Goal: Transaction & Acquisition: Download file/media

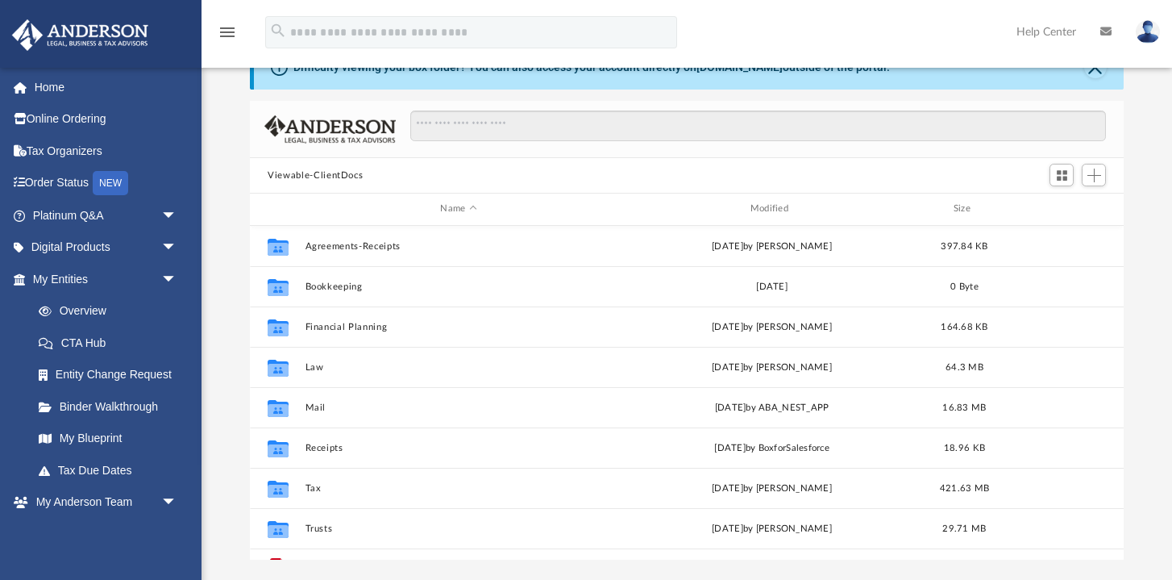
scroll to position [91, 0]
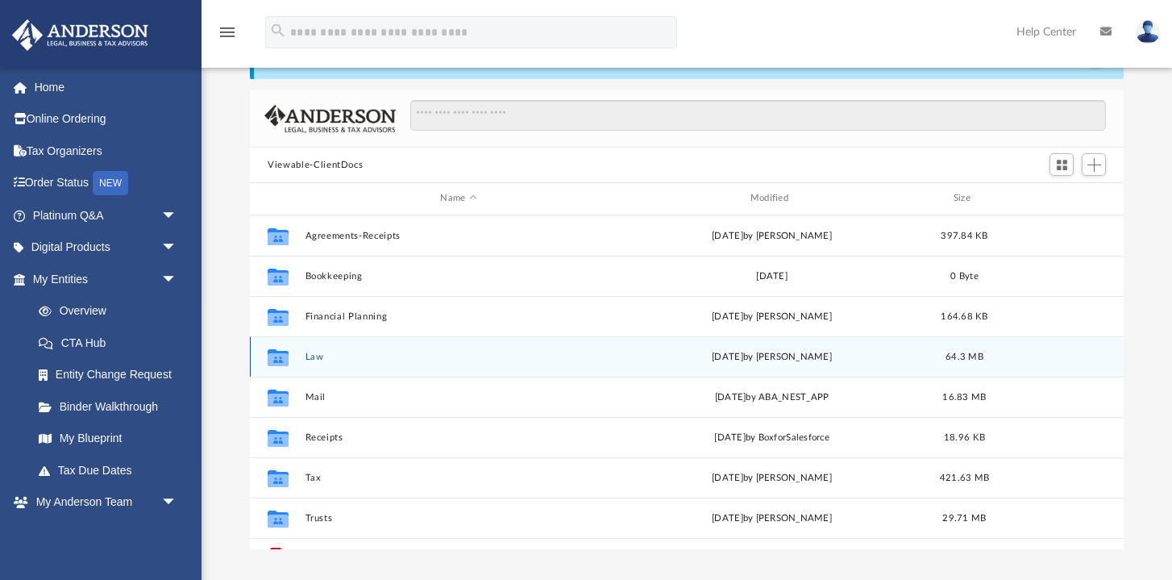
click at [309, 352] on button "Law" at bounding box center [459, 357] width 306 height 10
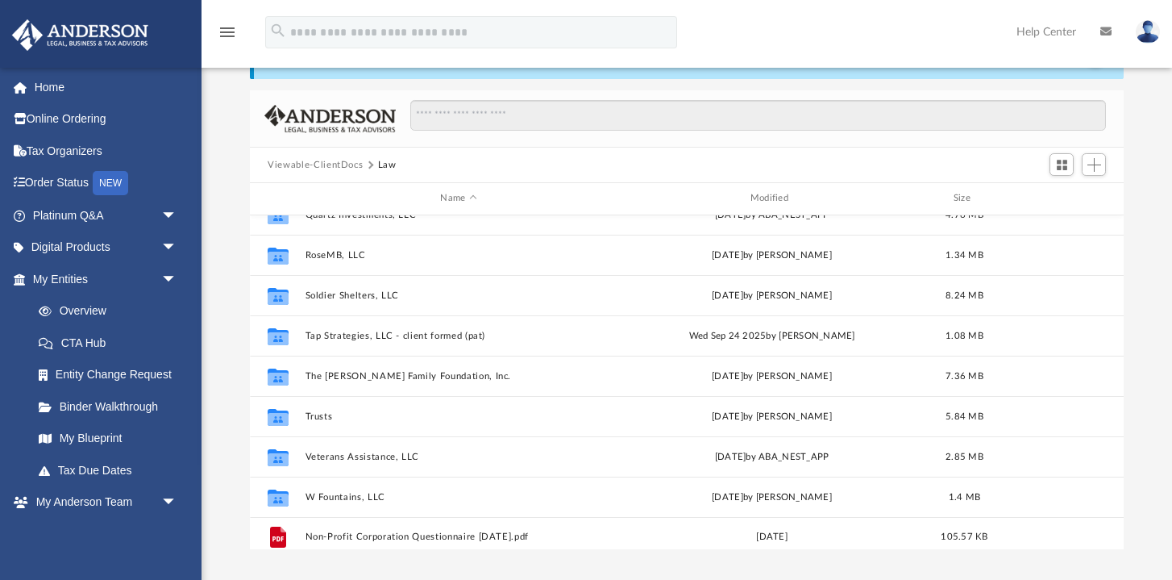
scroll to position [468, 0]
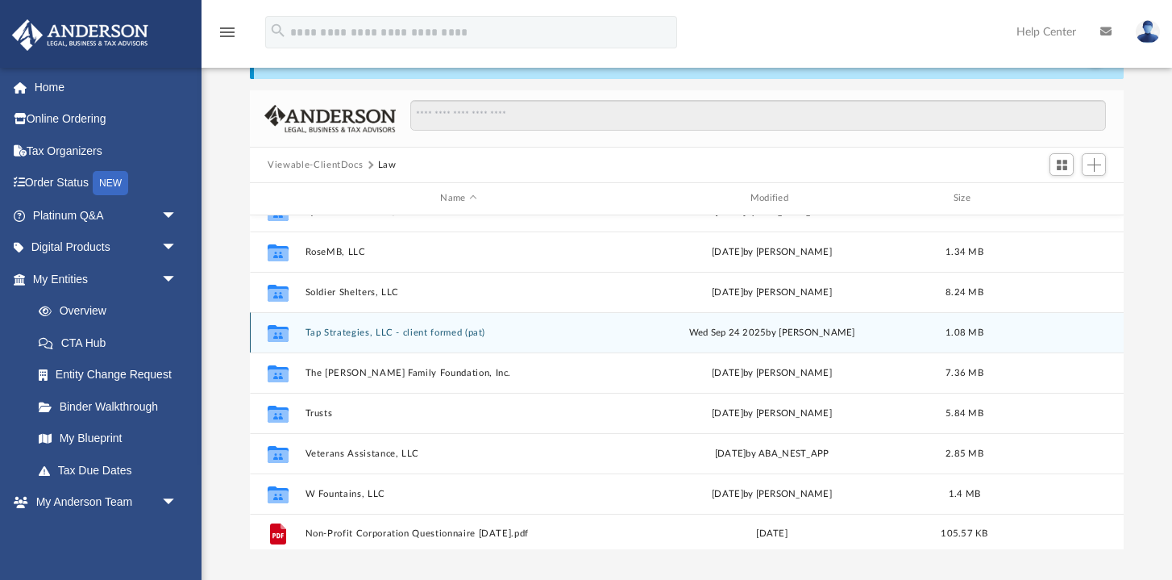
click at [418, 328] on button "Tap Strategies, LLC - client formed (pat)" at bounding box center [459, 332] width 306 height 10
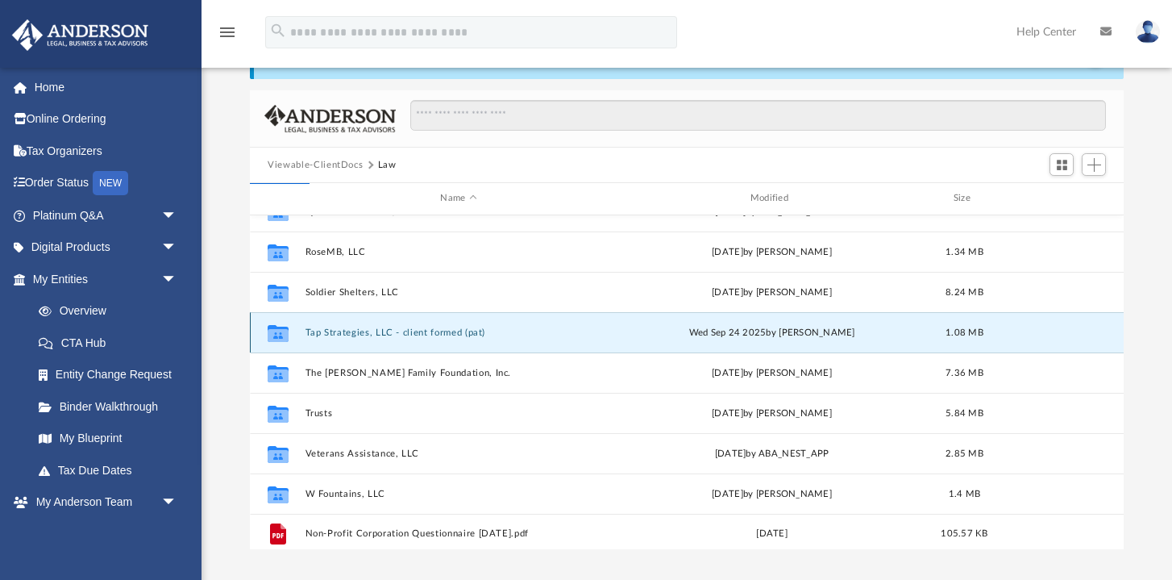
scroll to position [0, 0]
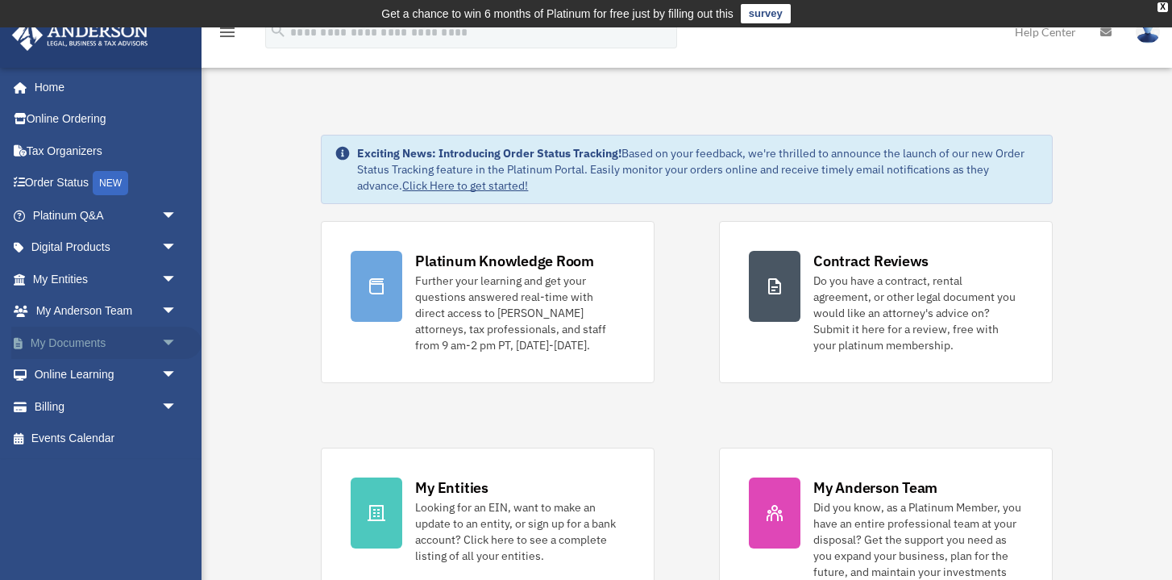
click at [92, 341] on link "My Documents arrow_drop_down" at bounding box center [106, 343] width 190 height 32
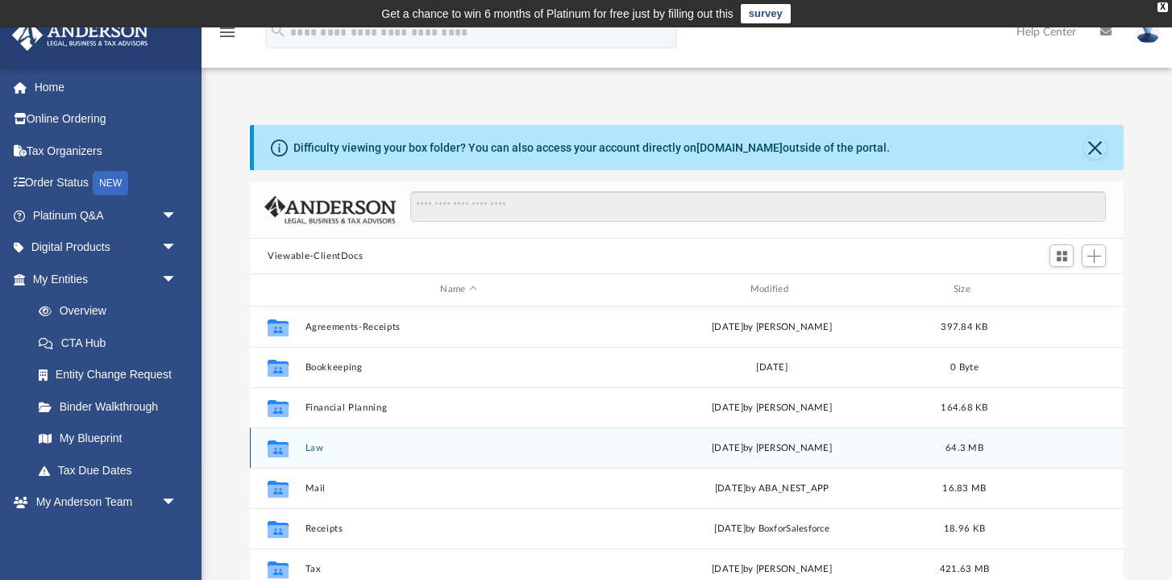
click at [735, 449] on span "today" at bounding box center [727, 447] width 31 height 9
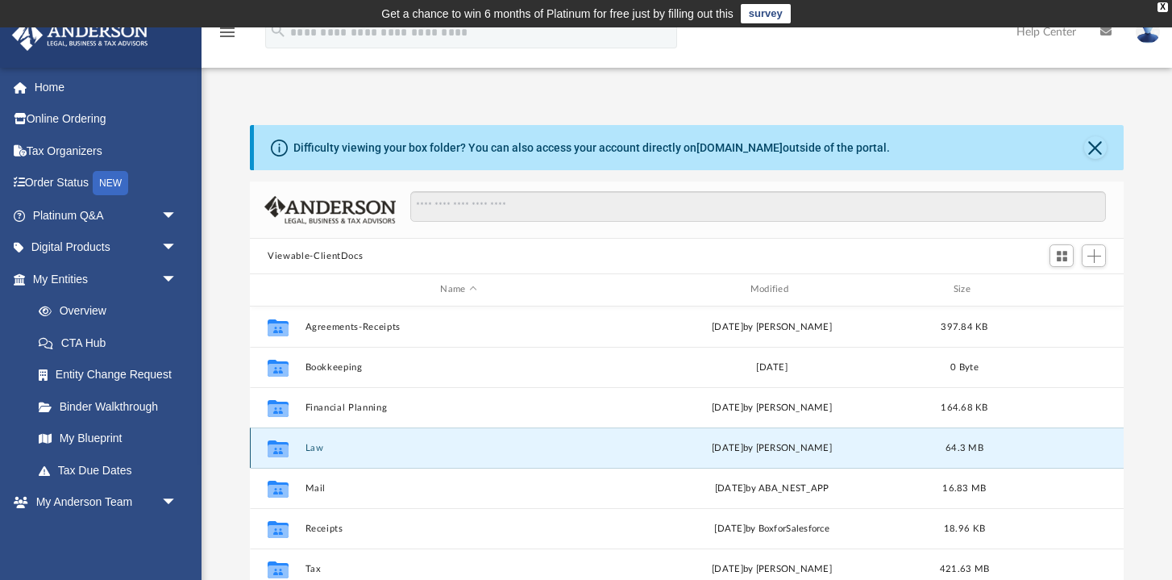
click at [319, 449] on button "Law" at bounding box center [459, 448] width 306 height 10
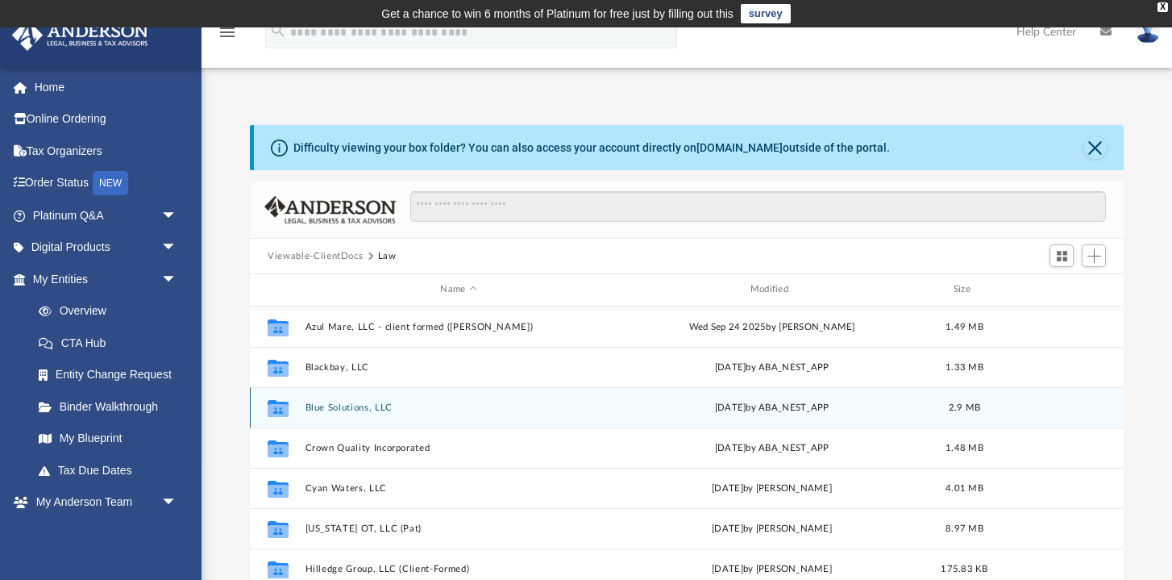
click at [387, 405] on button "Blue Solutions, LLC" at bounding box center [459, 407] width 306 height 10
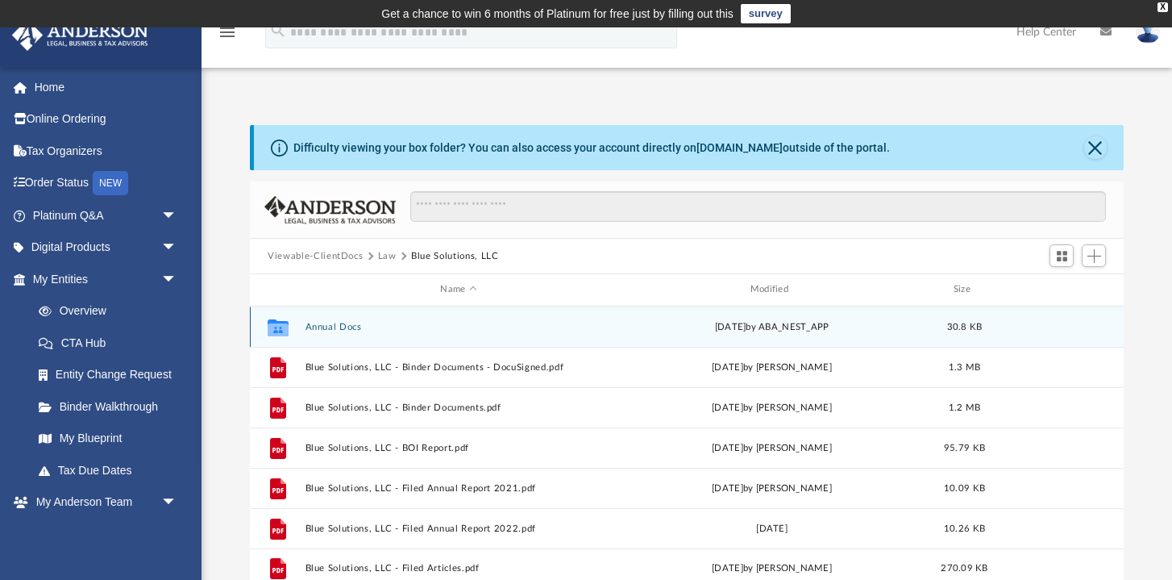
click at [321, 325] on button "Annual Docs" at bounding box center [459, 327] width 306 height 10
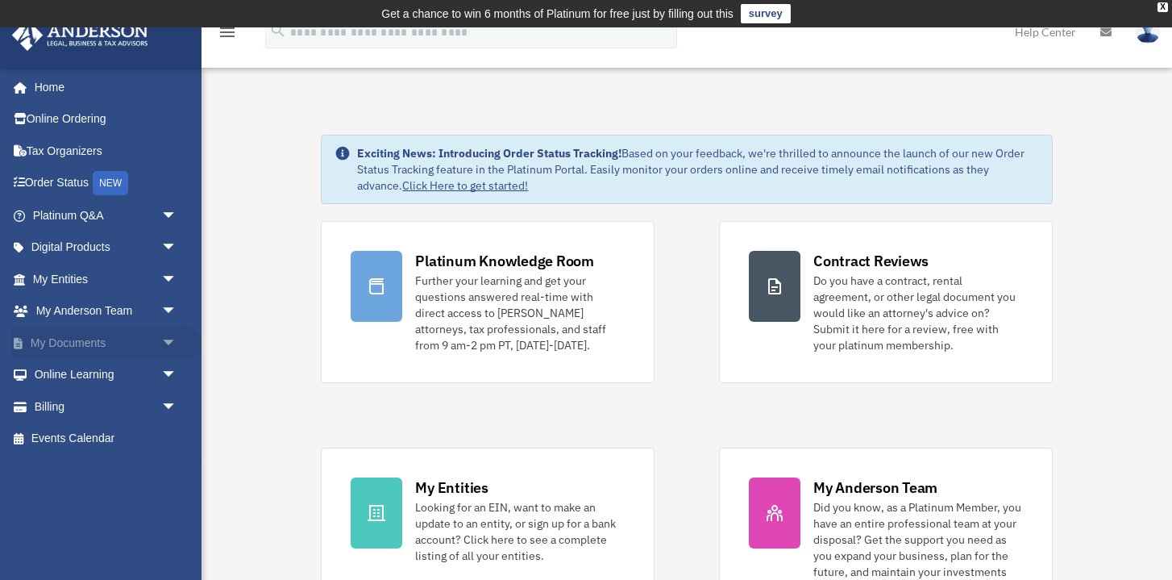
click at [98, 341] on link "My Documents arrow_drop_down" at bounding box center [106, 343] width 190 height 32
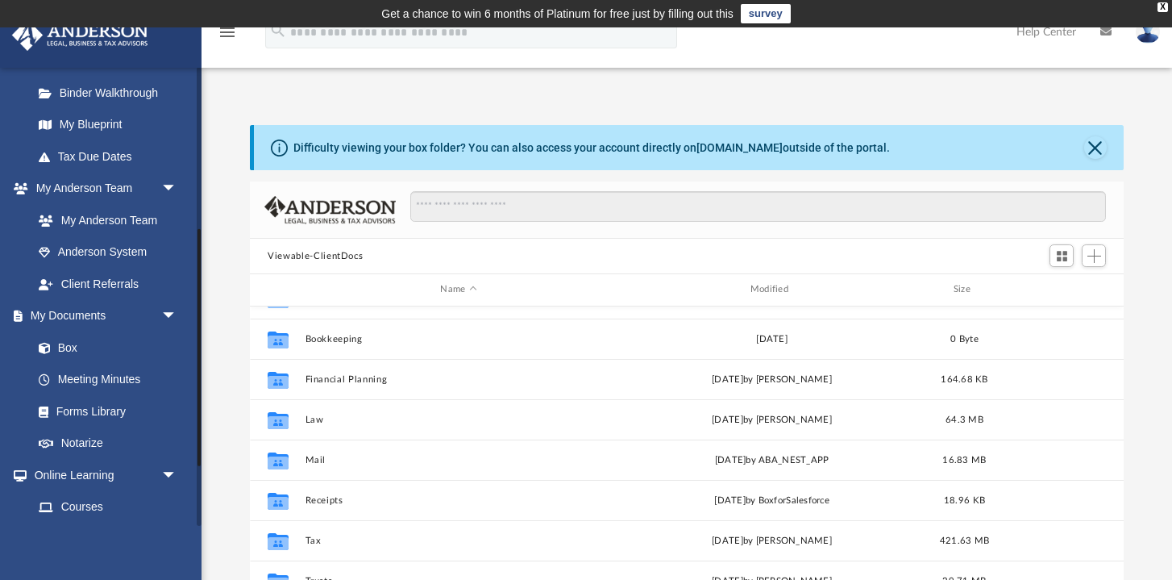
scroll to position [314, 0]
click at [83, 306] on link "My Documents arrow_drop_down" at bounding box center [106, 315] width 190 height 32
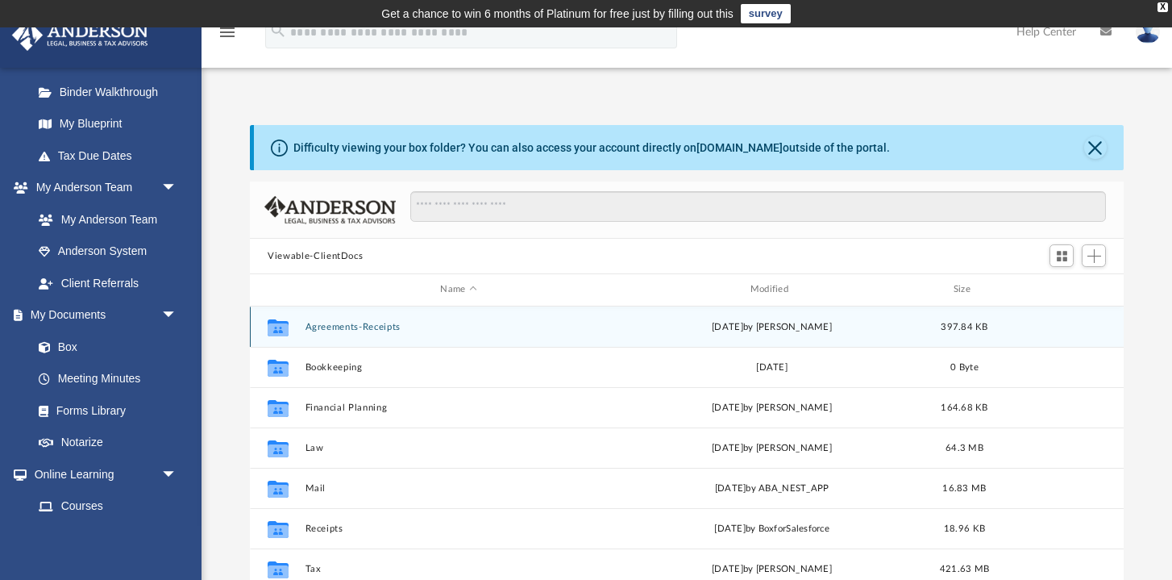
scroll to position [0, 0]
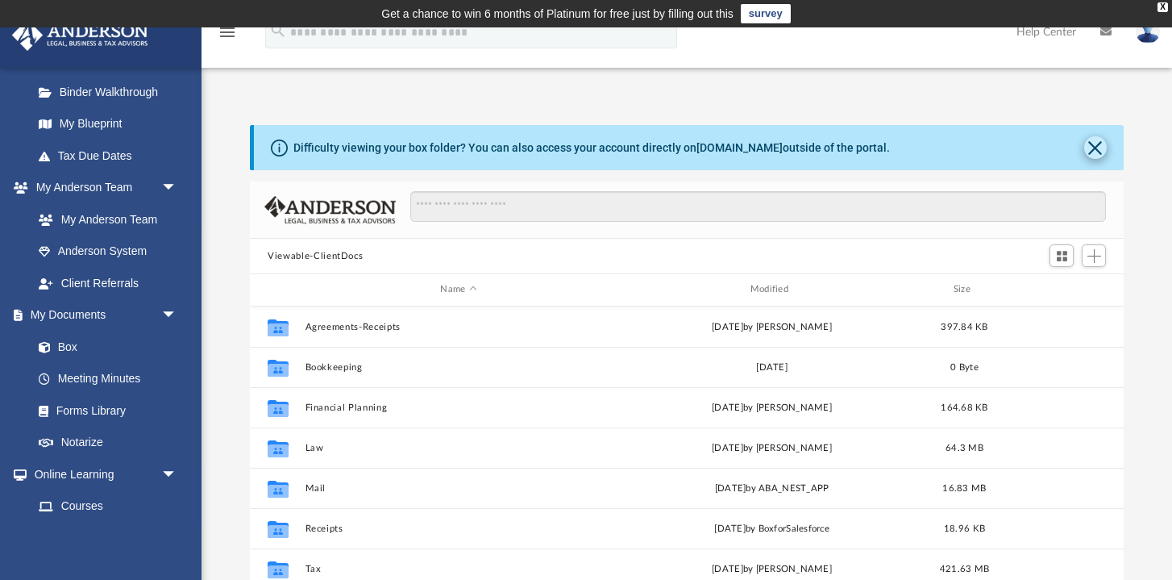
click at [1098, 152] on button "Close" at bounding box center [1096, 147] width 23 height 23
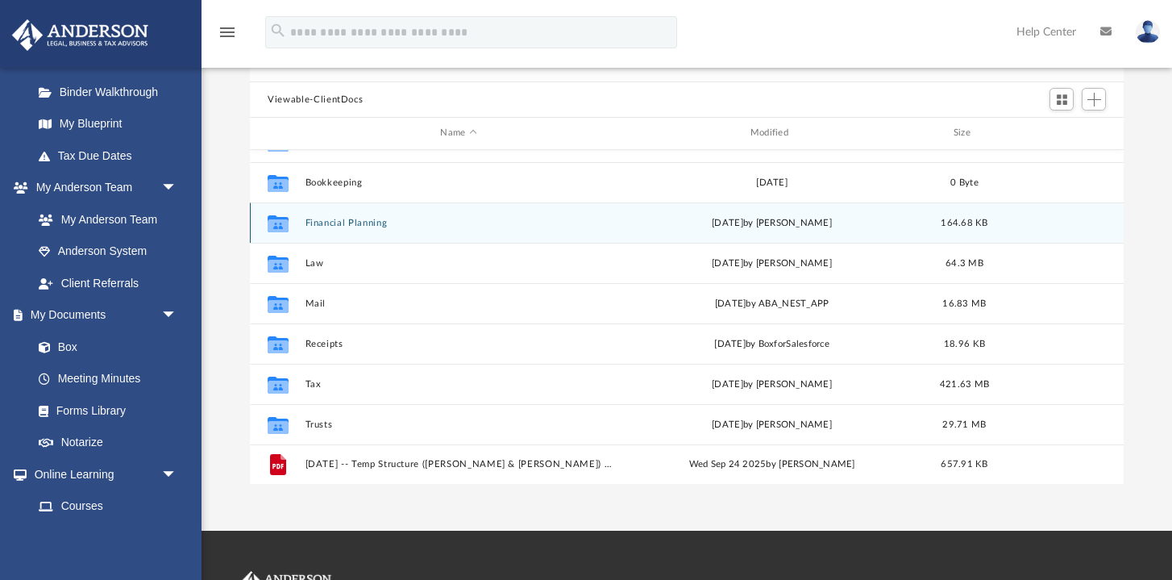
scroll to position [28, 0]
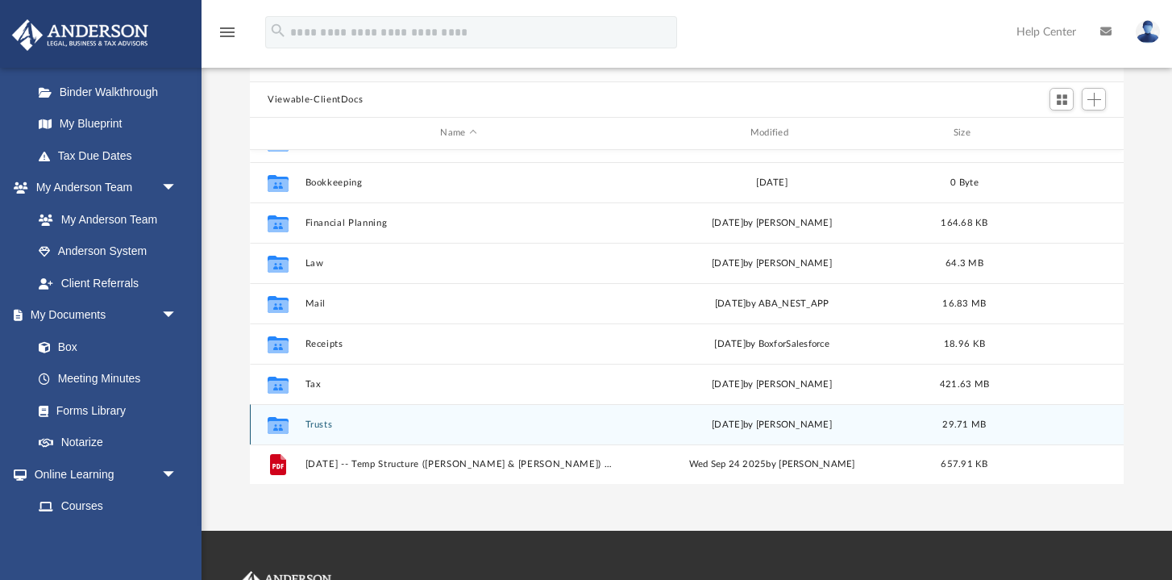
click at [317, 421] on button "Trusts" at bounding box center [459, 424] width 306 height 10
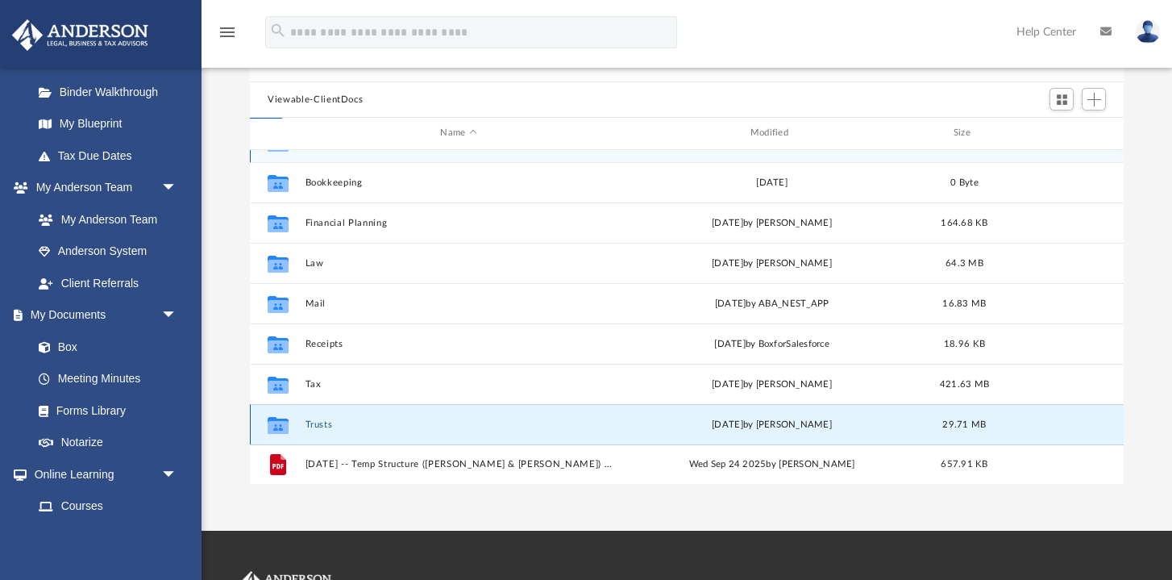
scroll to position [0, 0]
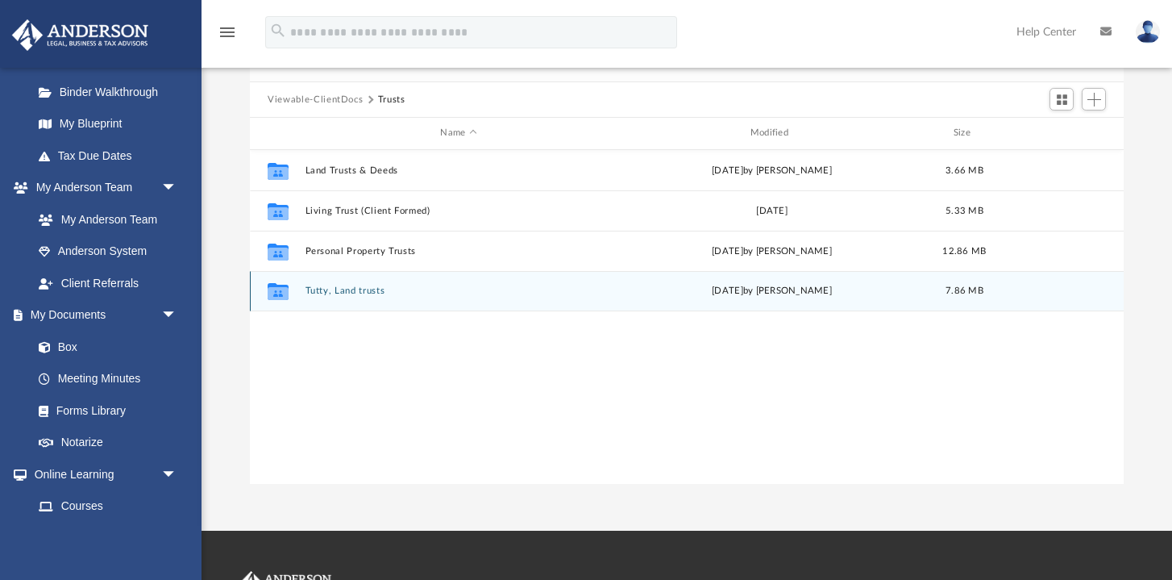
click at [365, 289] on button "Tutty, Land trusts" at bounding box center [459, 290] width 306 height 10
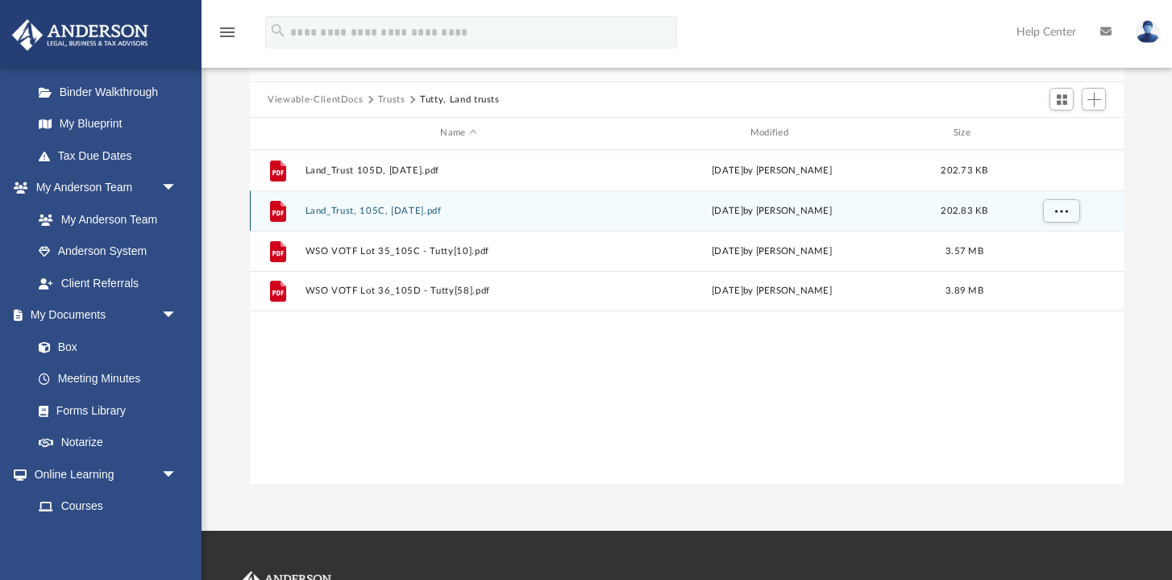
click at [382, 209] on button "Land_Trust, 105C, 10-2-25.pdf" at bounding box center [459, 211] width 306 height 10
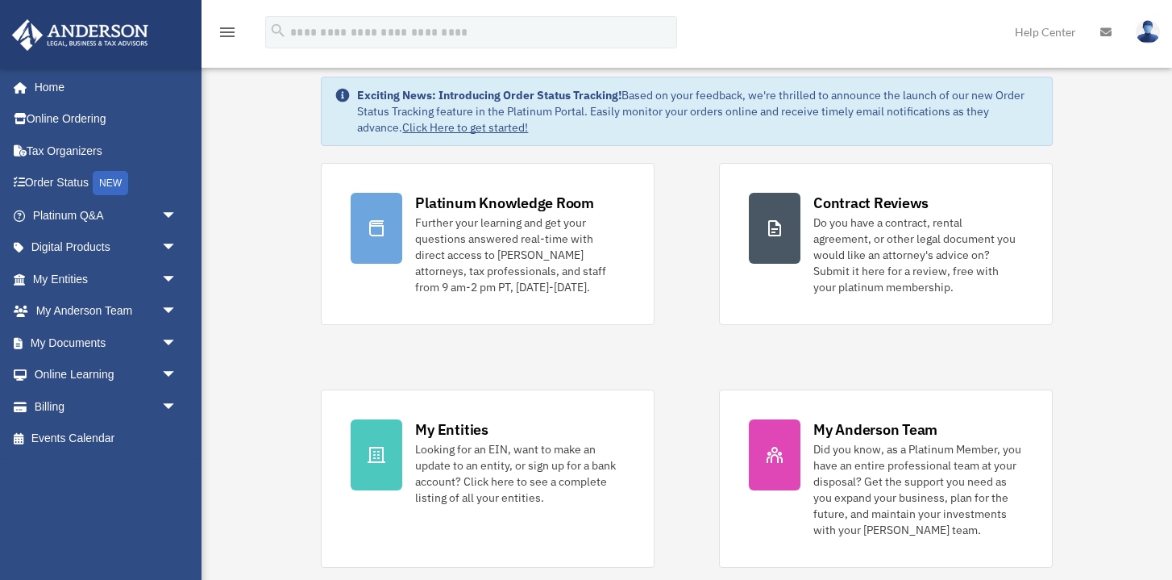
scroll to position [60, 0]
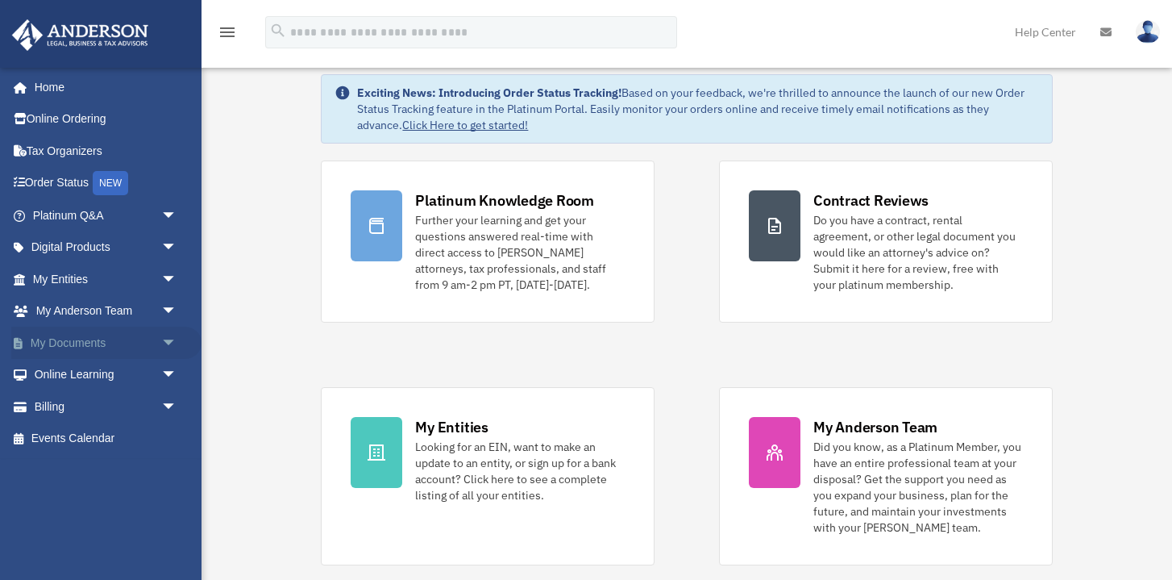
click at [87, 338] on link "My Documents arrow_drop_down" at bounding box center [106, 343] width 190 height 32
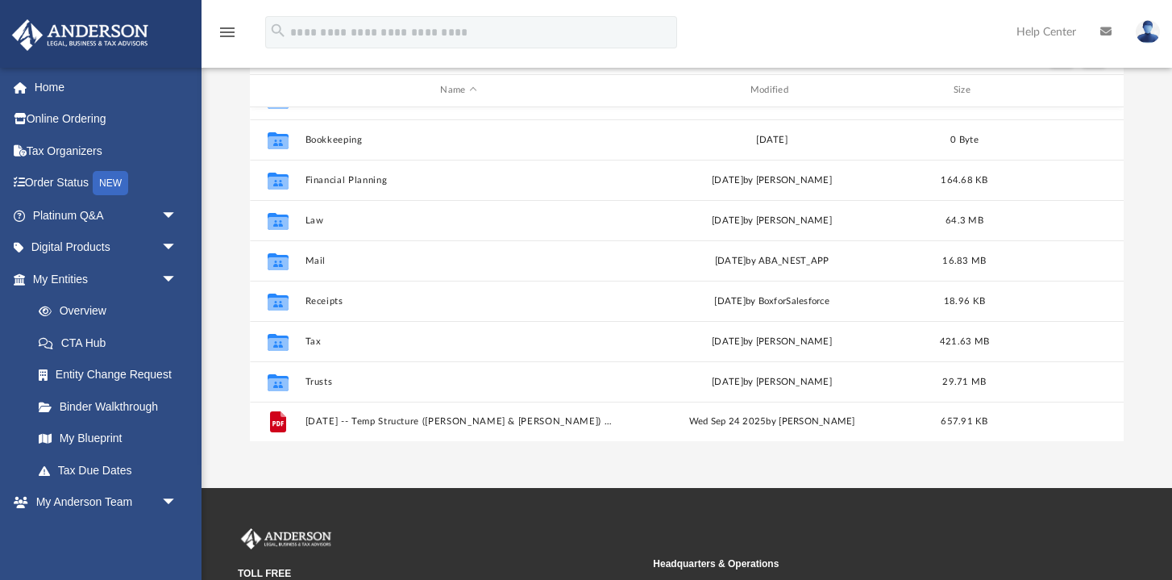
scroll to position [28, 0]
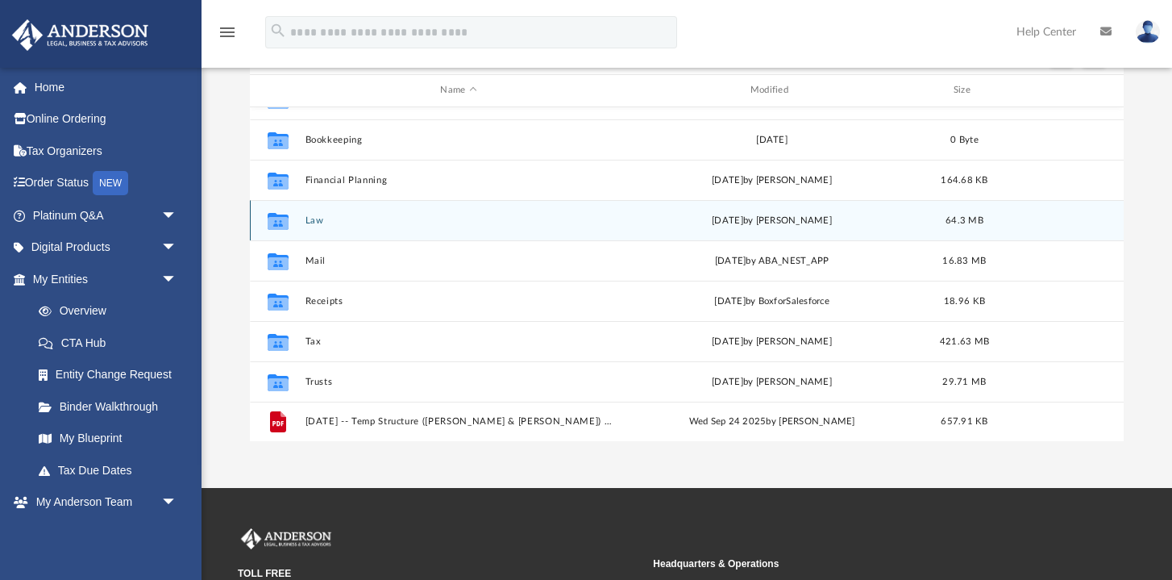
click at [448, 221] on button "Law" at bounding box center [459, 220] width 306 height 10
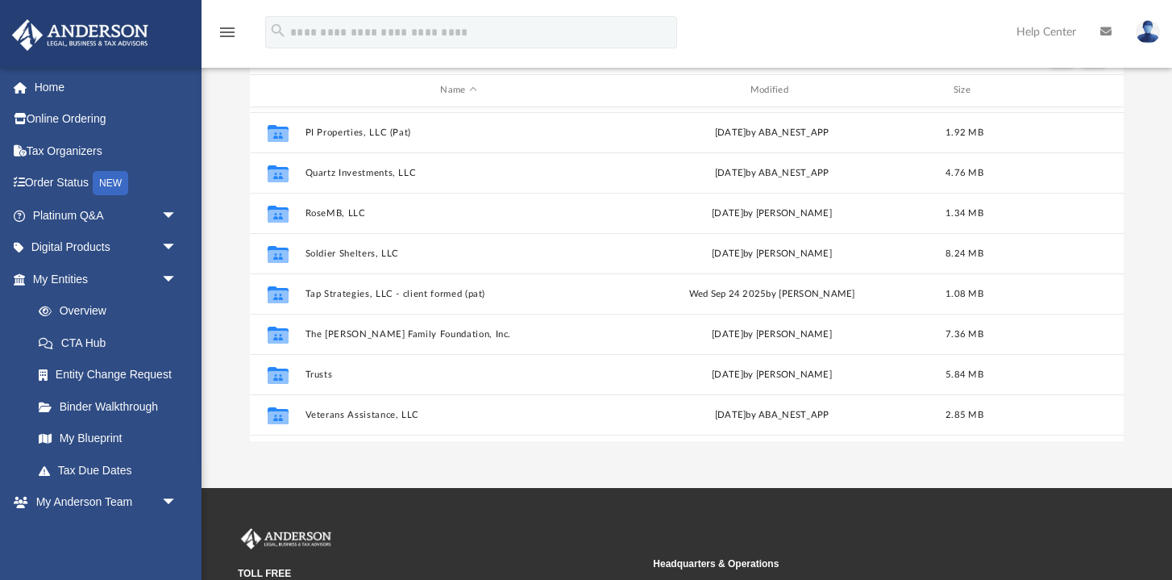
scroll to position [415, 0]
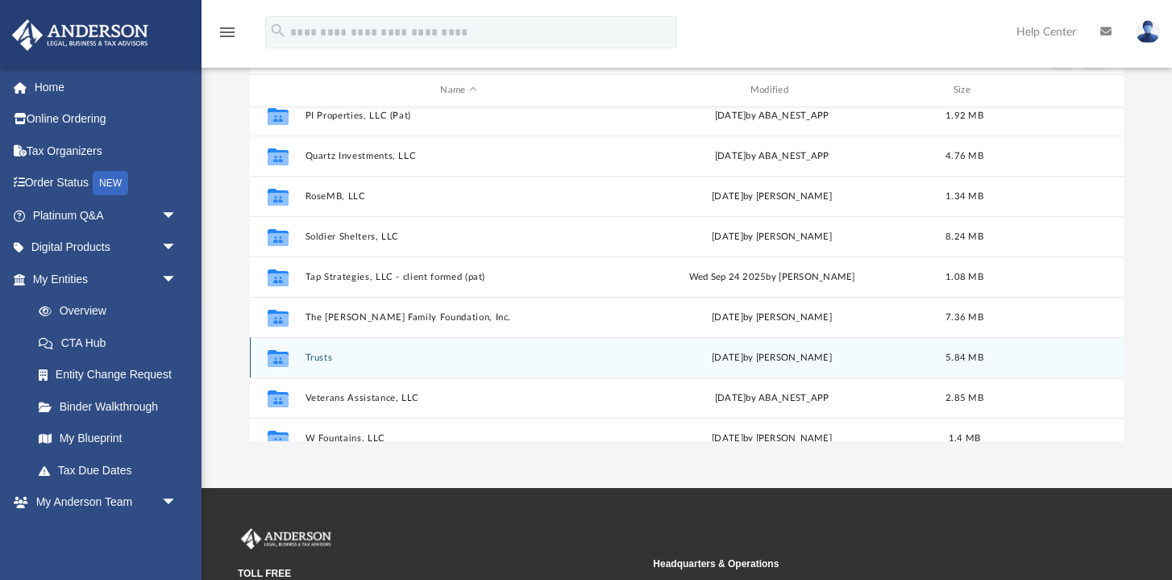
click at [323, 355] on button "Trusts" at bounding box center [459, 357] width 306 height 10
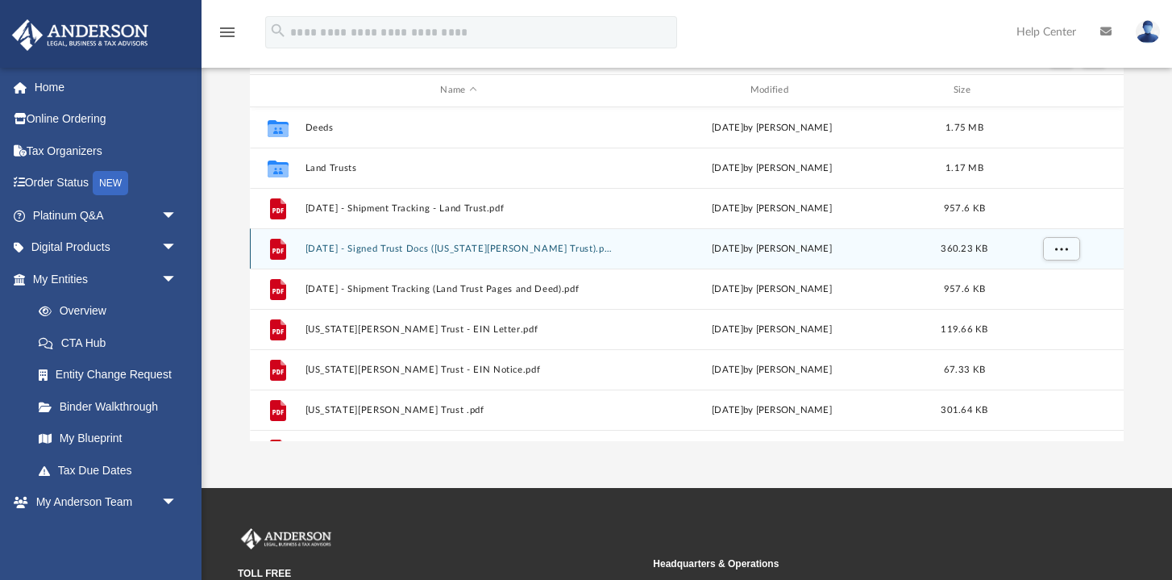
scroll to position [0, 0]
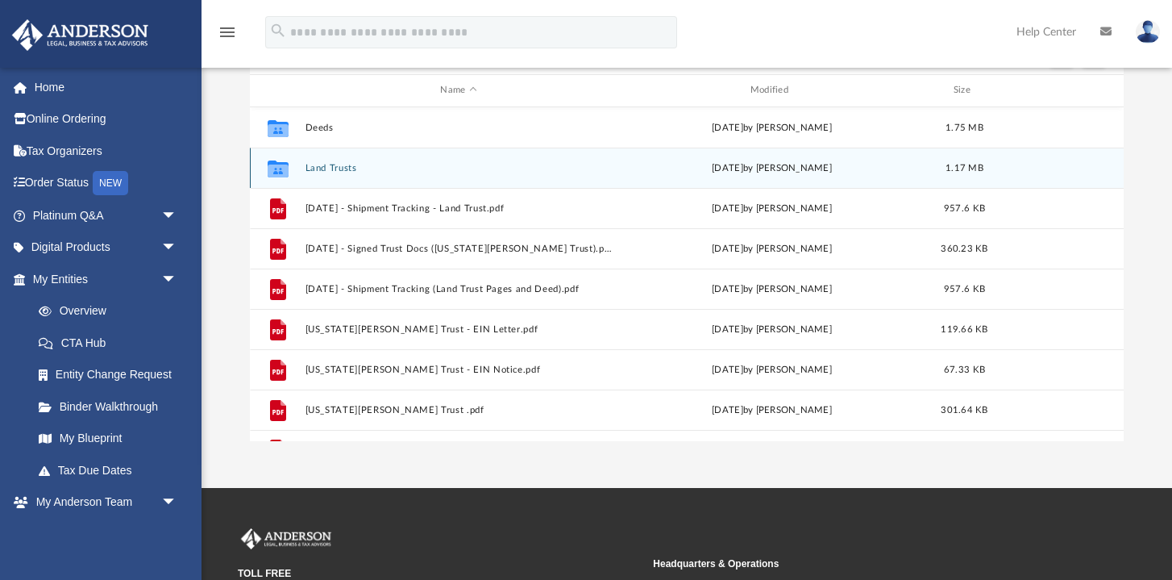
click at [331, 169] on button "Land Trusts" at bounding box center [459, 168] width 306 height 10
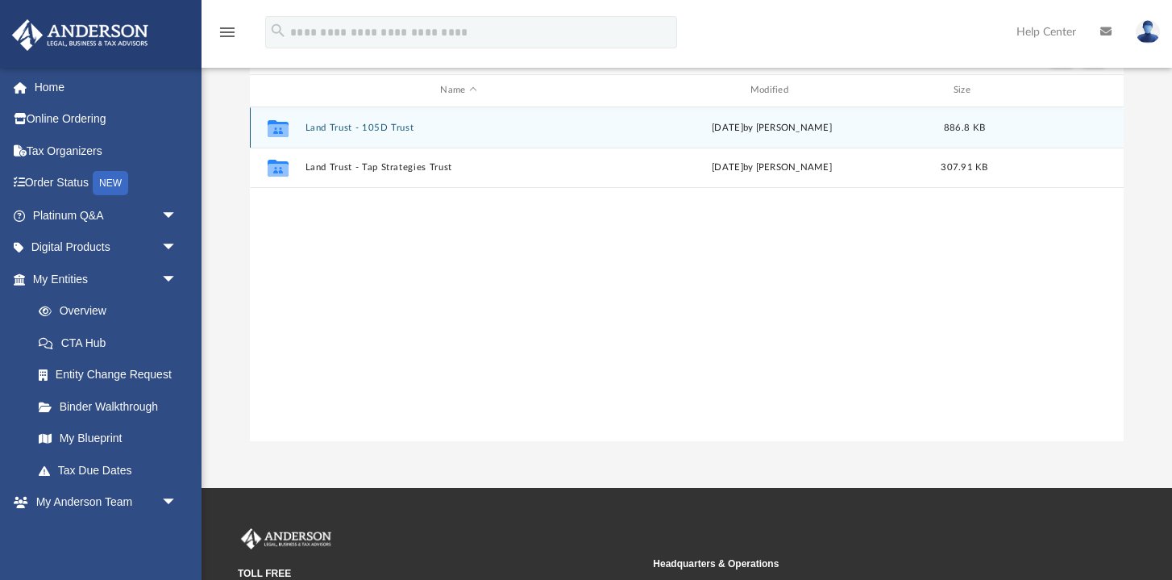
click at [389, 125] on button "Land Trust - 105D Trust" at bounding box center [459, 128] width 306 height 10
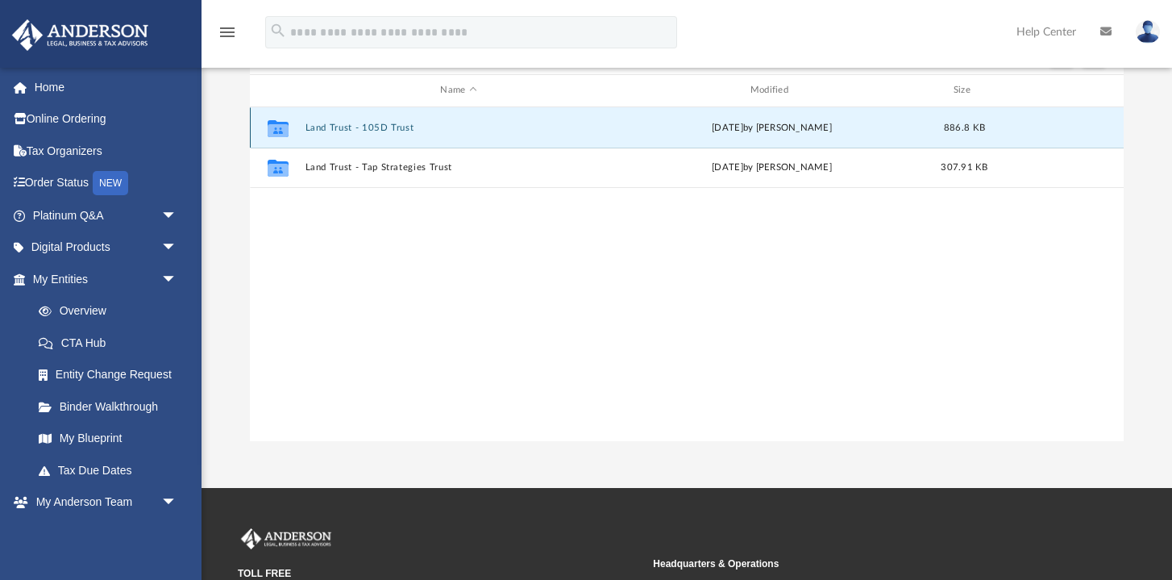
click at [389, 125] on button "Land Trust - 105D Trust" at bounding box center [459, 128] width 306 height 10
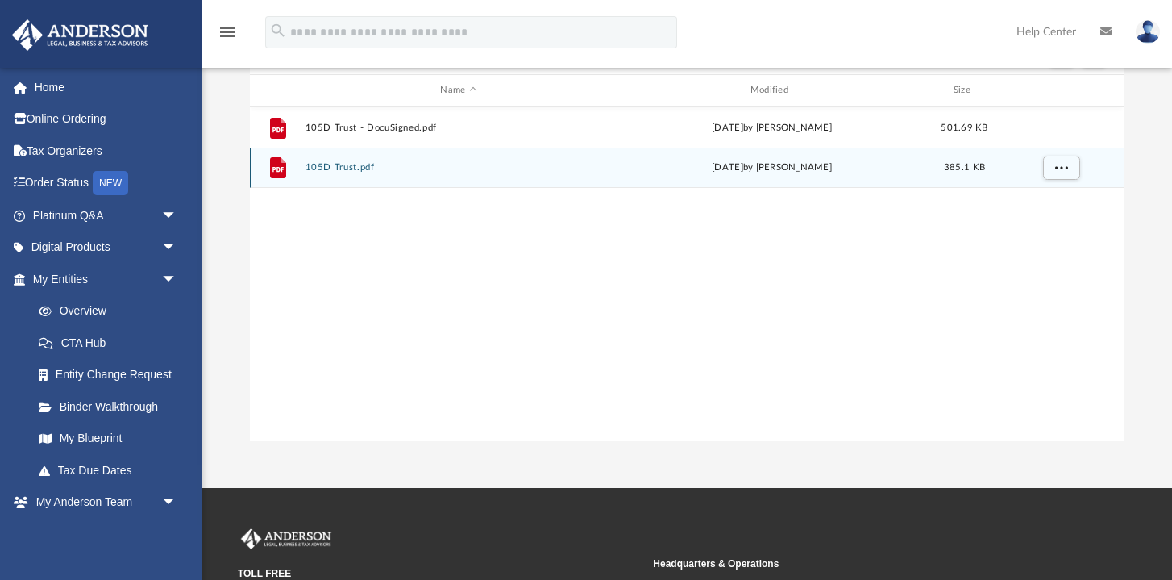
click at [364, 169] on button "105D Trust.pdf" at bounding box center [459, 167] width 306 height 10
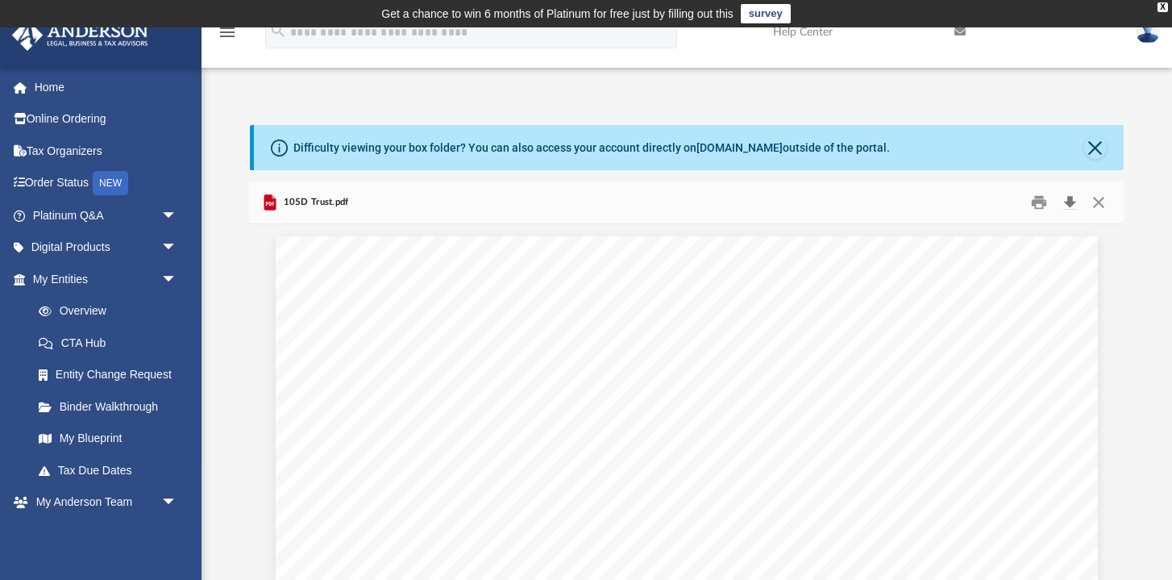
click at [1070, 198] on button "Download" at bounding box center [1070, 202] width 29 height 25
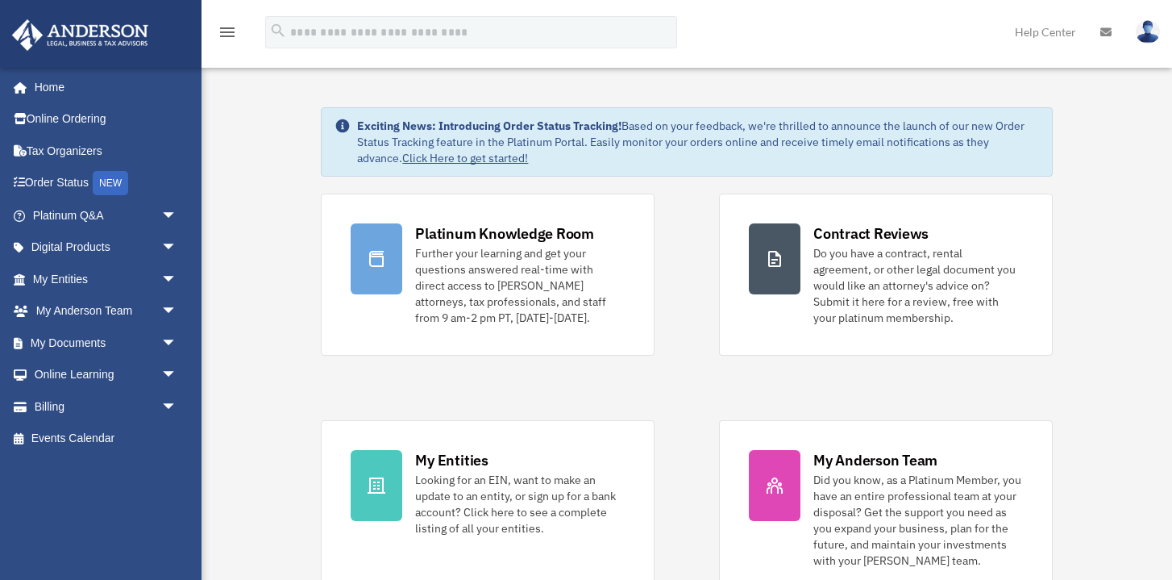
scroll to position [60, 0]
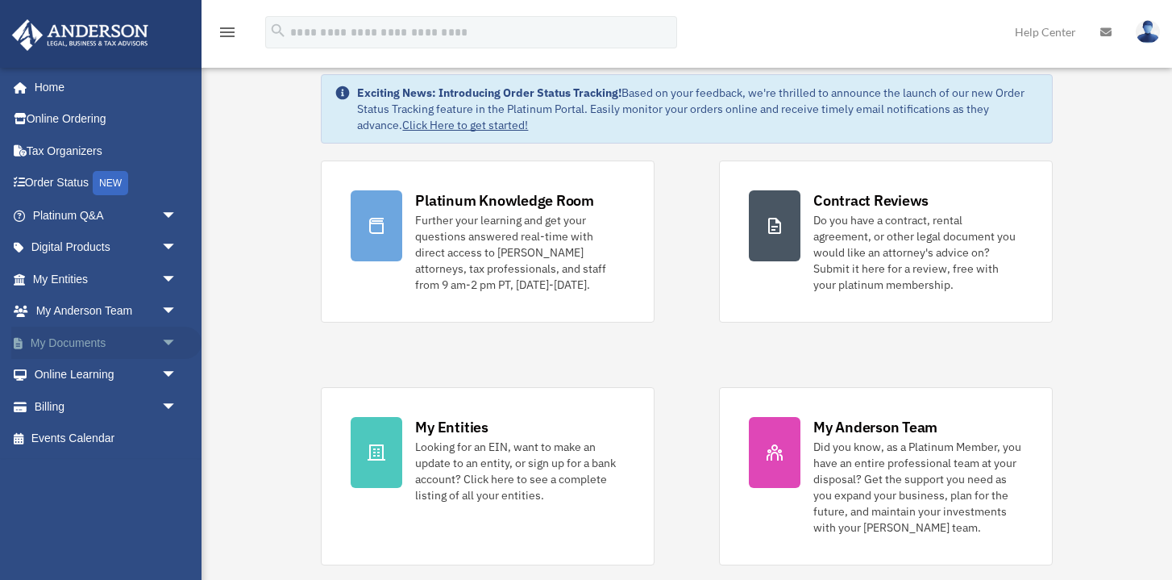
click at [91, 333] on link "My Documents arrow_drop_down" at bounding box center [106, 343] width 190 height 32
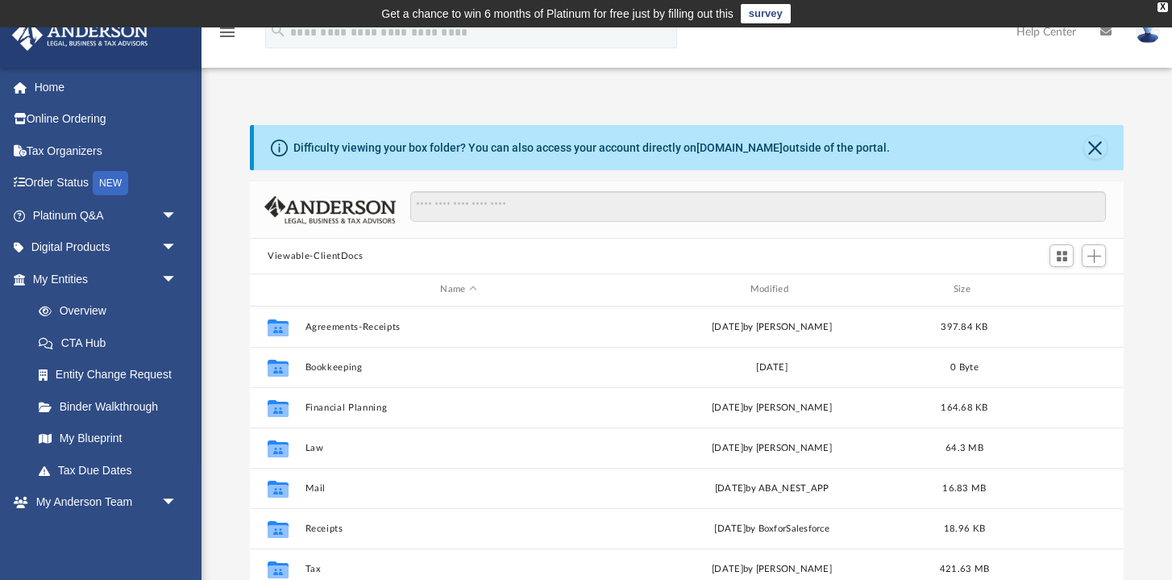
scroll to position [16, 0]
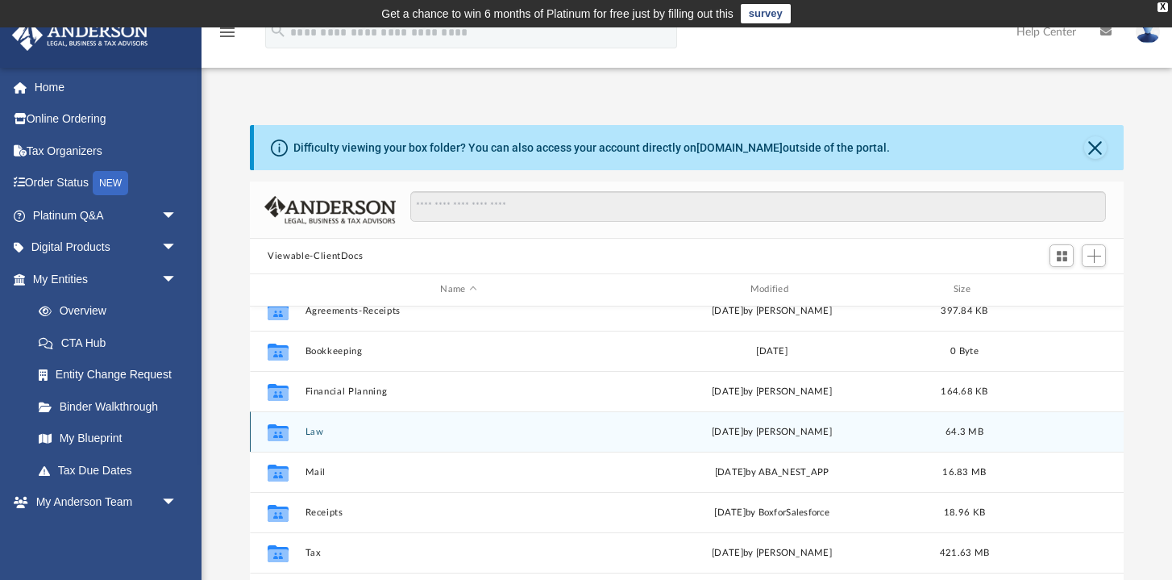
click at [324, 427] on button "Law" at bounding box center [459, 432] width 306 height 10
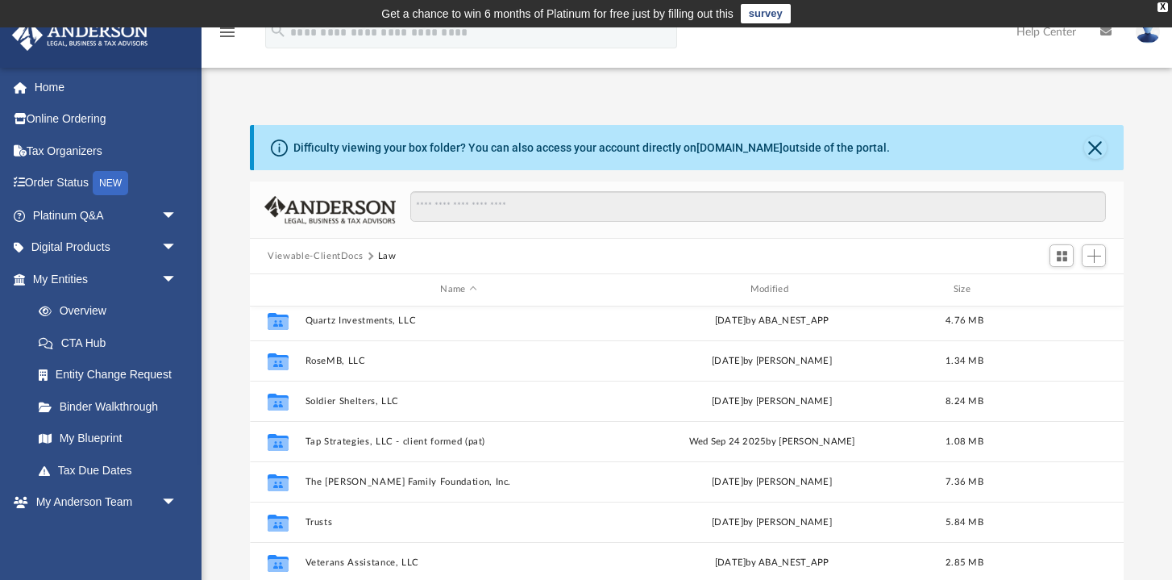
scroll to position [458, 0]
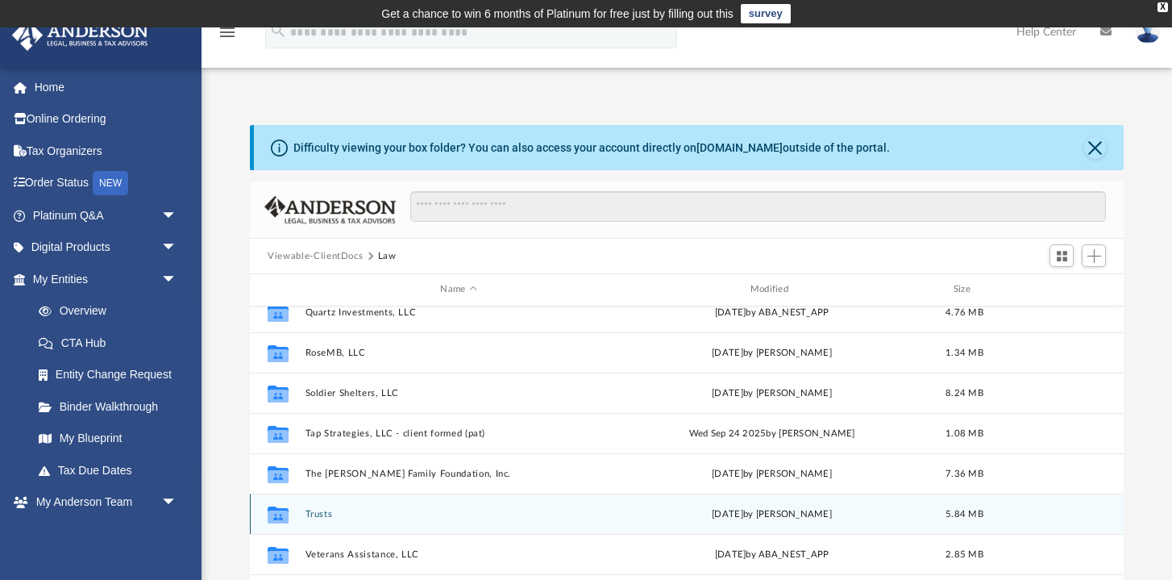
click at [319, 519] on div "Collaborated Folder Trusts [DATE] by [PERSON_NAME] 5.84 MB" at bounding box center [687, 514] width 874 height 40
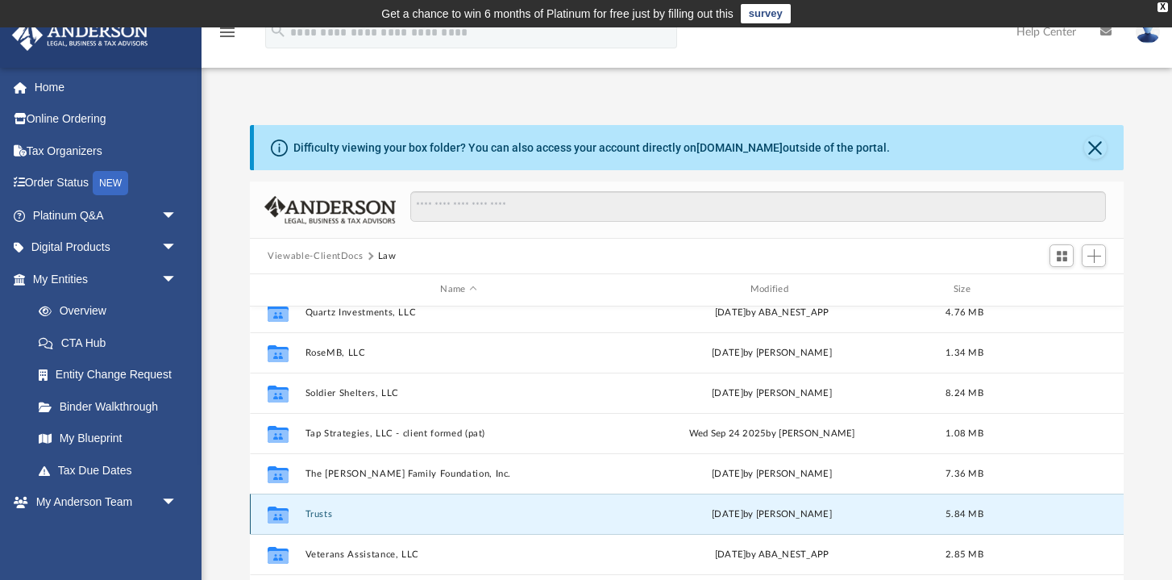
click at [323, 511] on button "Trusts" at bounding box center [459, 514] width 306 height 10
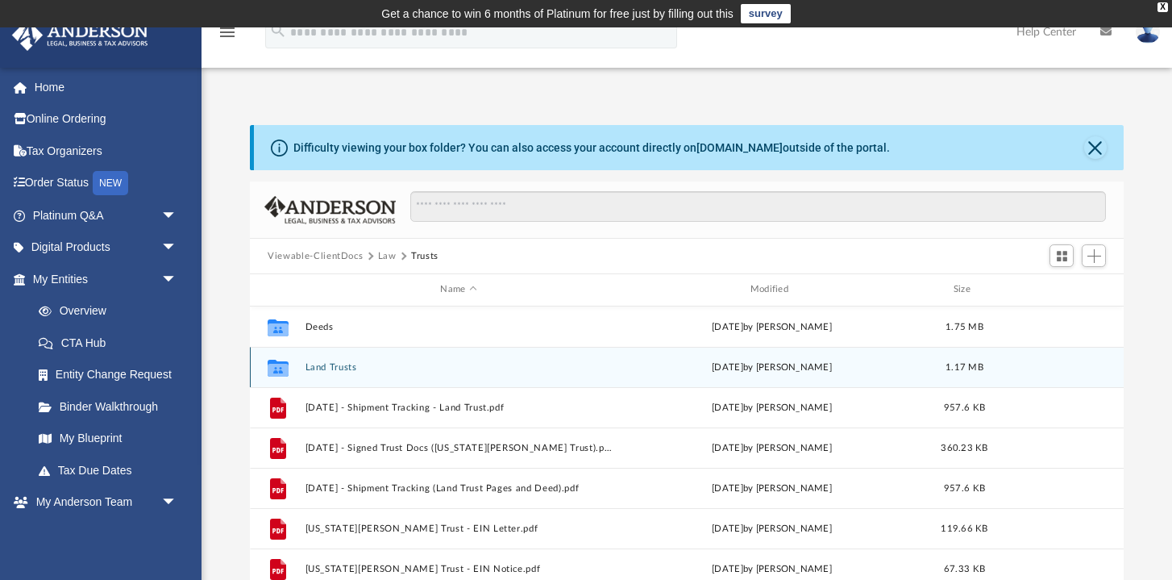
click at [350, 367] on button "Land Trusts" at bounding box center [459, 367] width 306 height 10
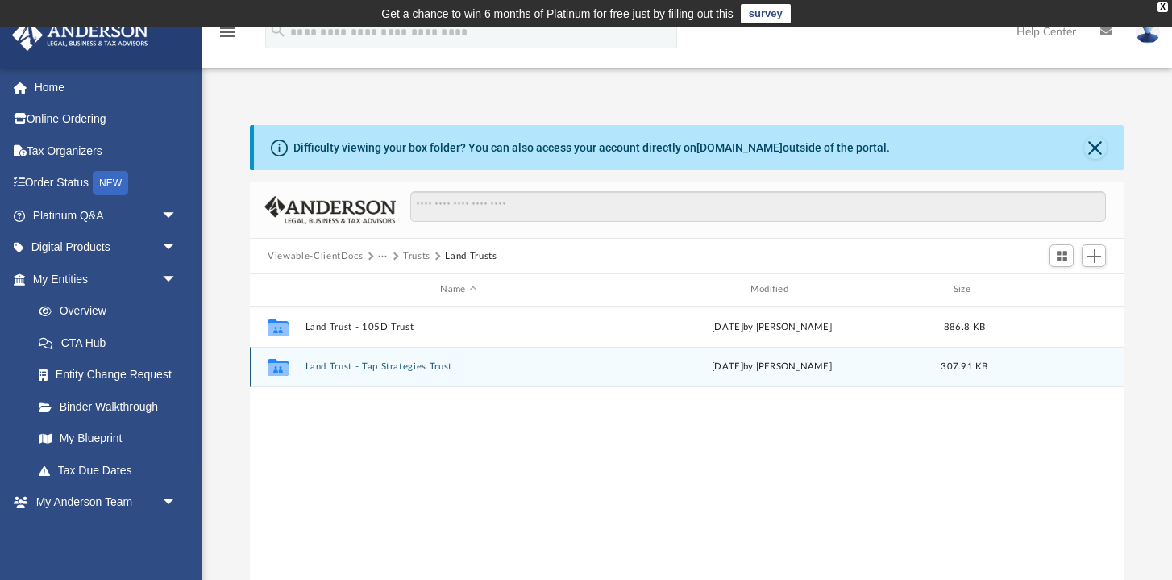
click at [350, 367] on button "Land Trust - Tap Strategies Trust" at bounding box center [459, 366] width 306 height 10
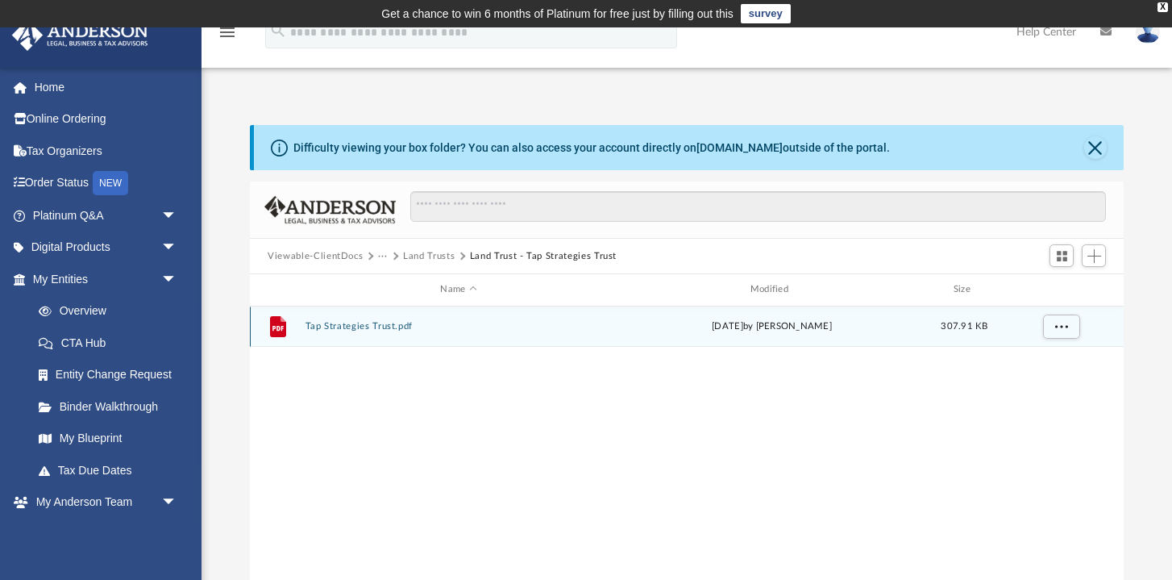
click at [743, 328] on div "[DATE] by [PERSON_NAME]" at bounding box center [772, 326] width 306 height 15
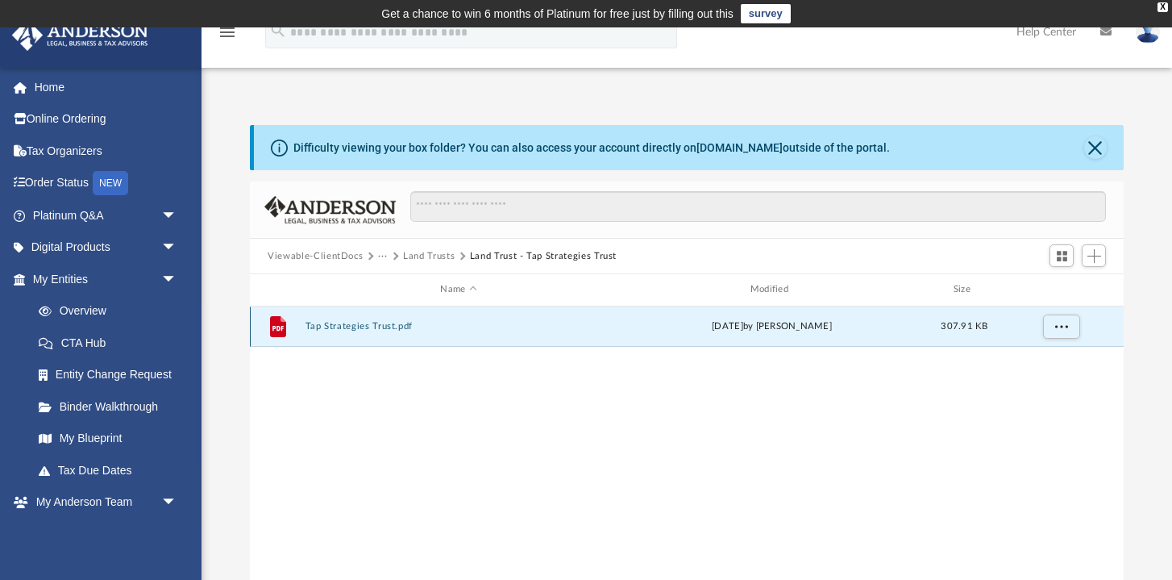
click at [400, 324] on button "Tap Strategies Trust.pdf" at bounding box center [459, 326] width 306 height 10
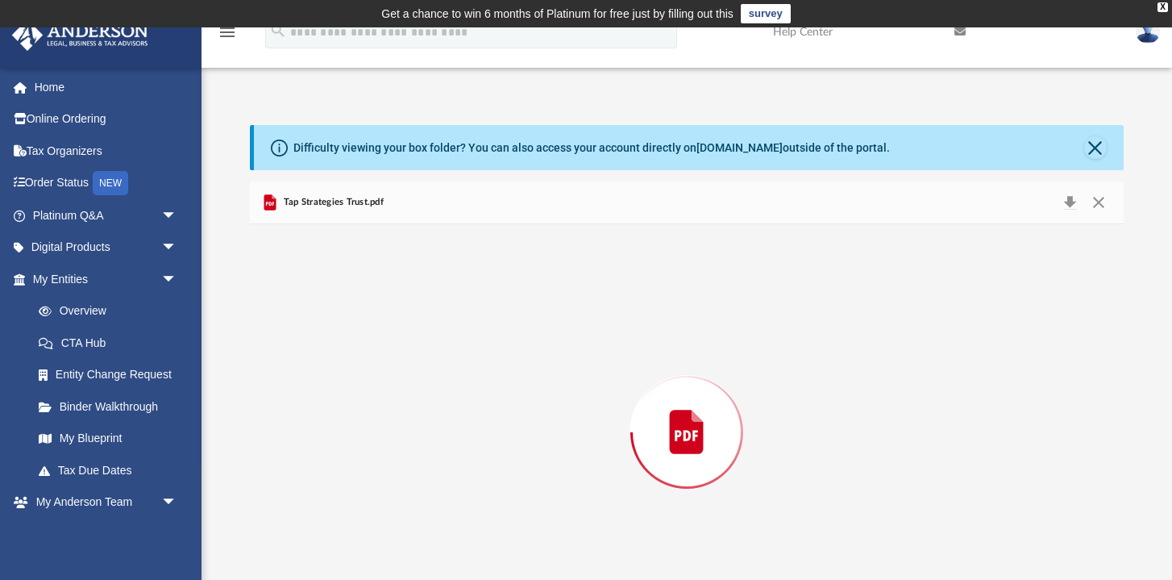
scroll to position [60, 0]
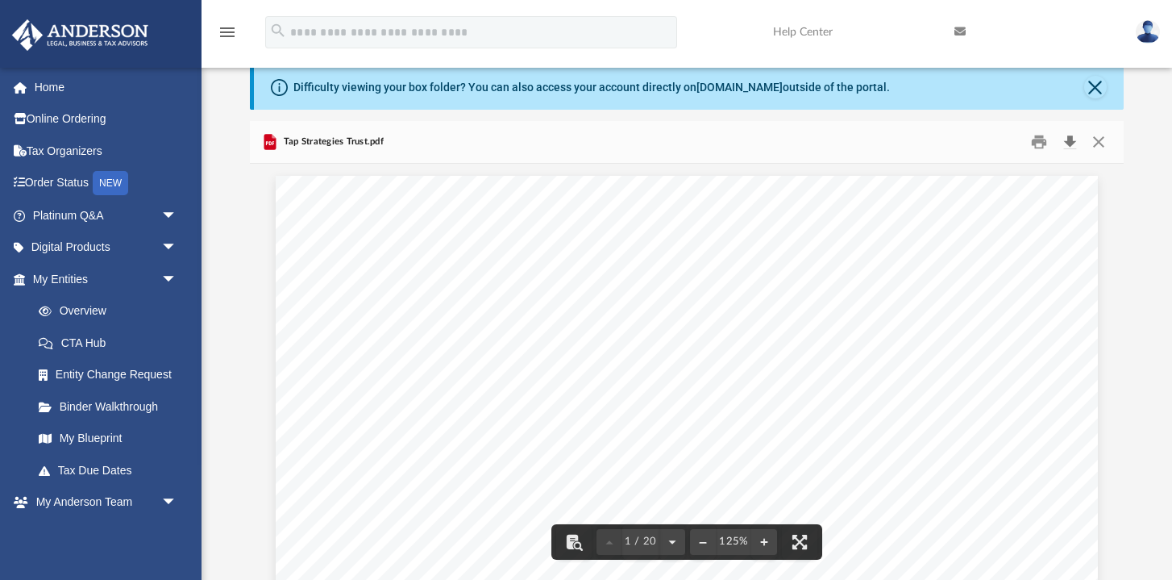
click at [1072, 142] on button "Download" at bounding box center [1070, 142] width 29 height 25
